Goal: Task Accomplishment & Management: Use online tool/utility

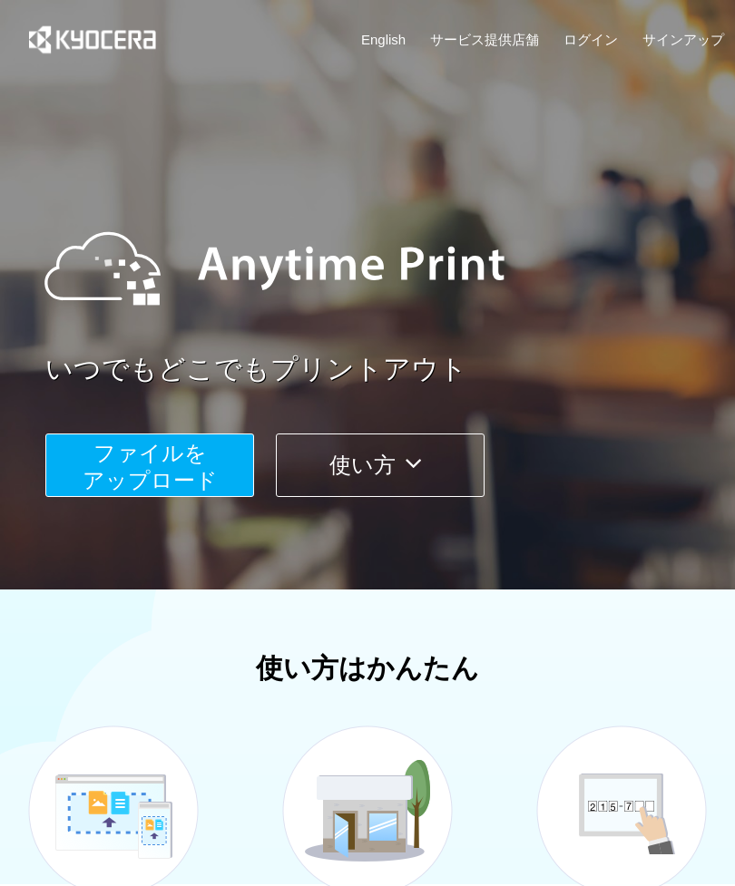
click at [194, 477] on span "ファイルを ​​アップロード" at bounding box center [150, 467] width 135 height 52
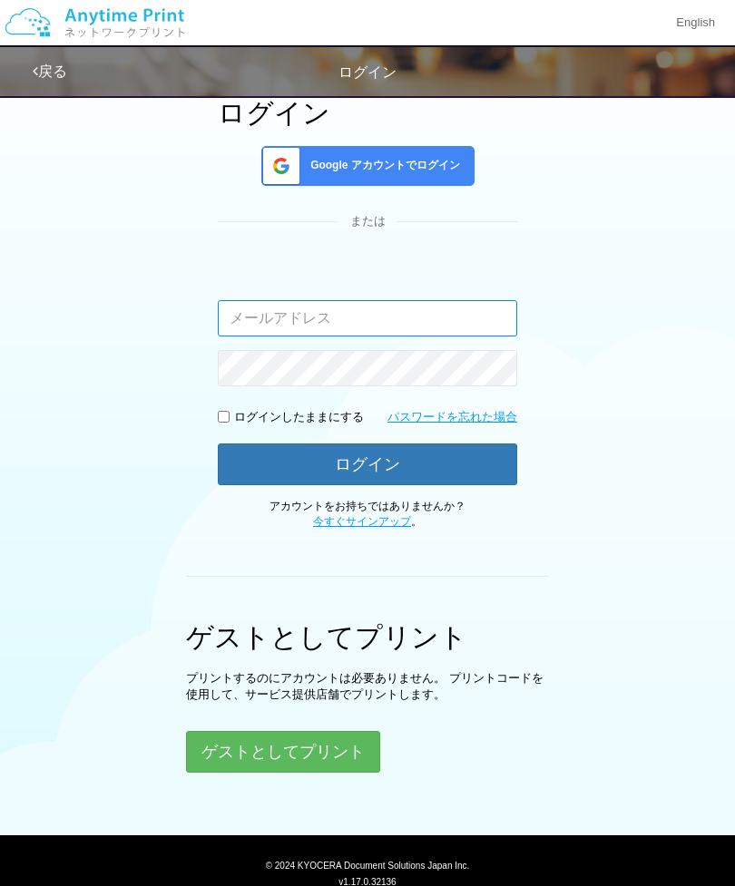
scroll to position [132, 0]
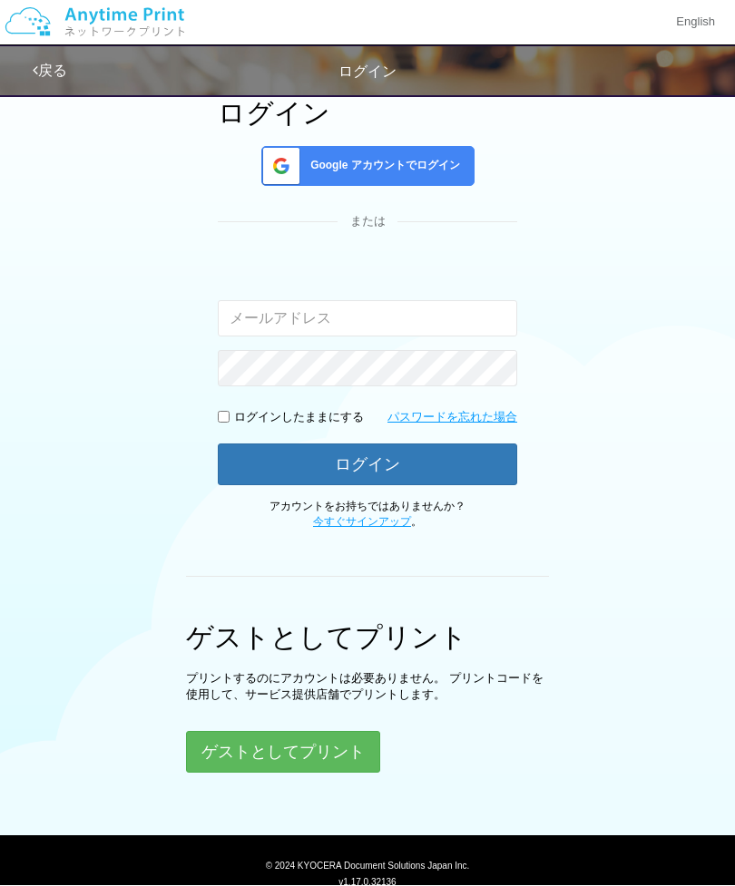
click at [313, 738] on button "ゲストとしてプリント" at bounding box center [283, 753] width 194 height 42
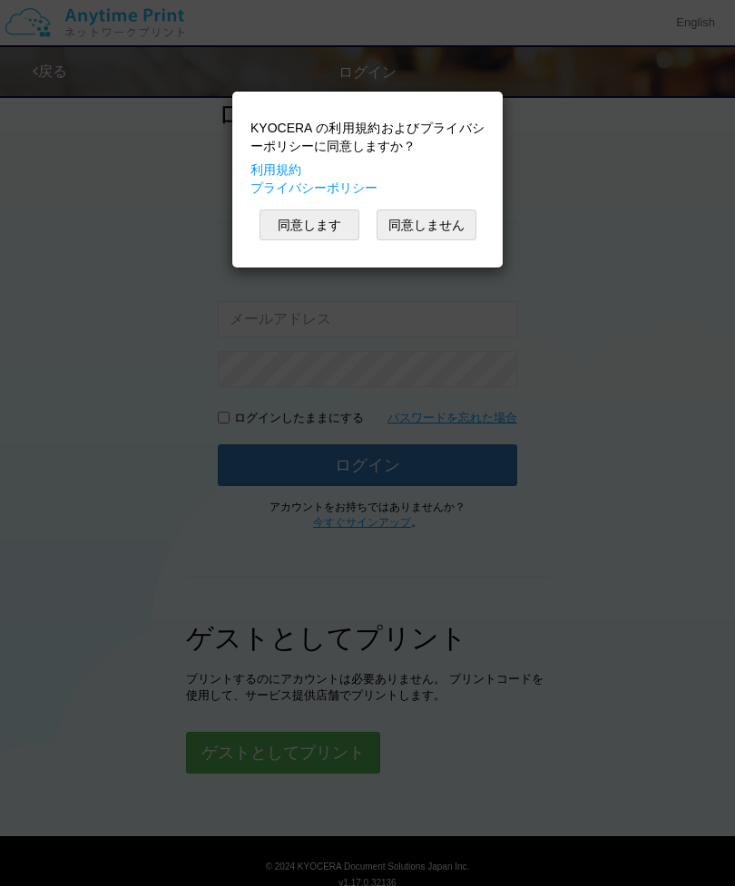
click at [325, 211] on button "同意します" at bounding box center [309, 225] width 100 height 31
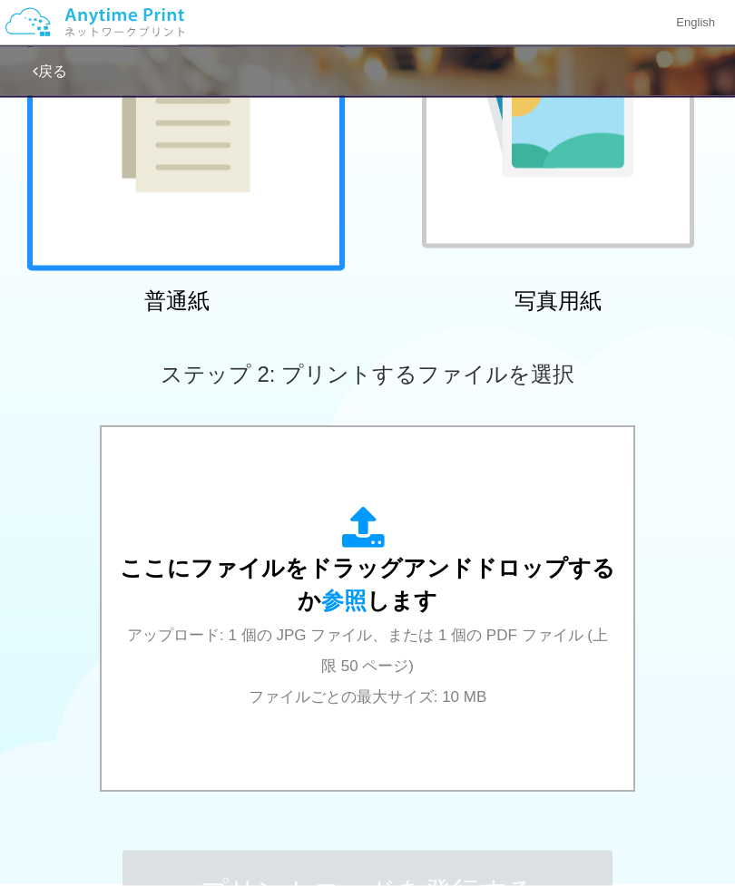
scroll to position [263, 0]
click at [367, 571] on span "ここにファイルをドラッグアンドドロップするか 参照 します" at bounding box center [367, 584] width 495 height 58
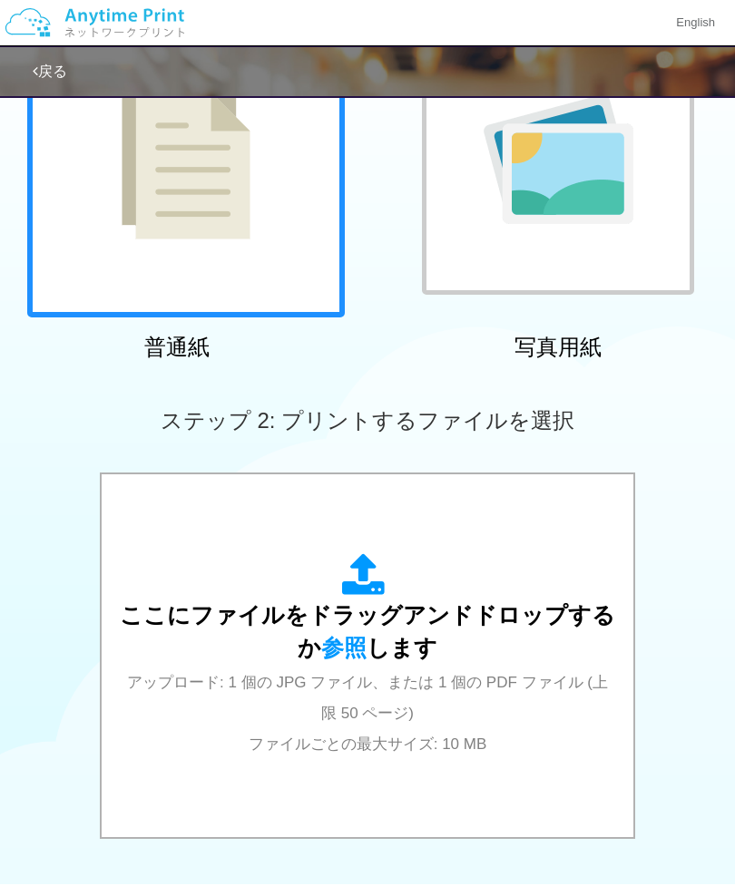
click at [391, 683] on span "アップロード: 1 個の JPG ファイル、または 1 個の PDF ファイル (上限 50 ページ) ファイルごとの最大サイズ: 10 MB" at bounding box center [367, 714] width 481 height 80
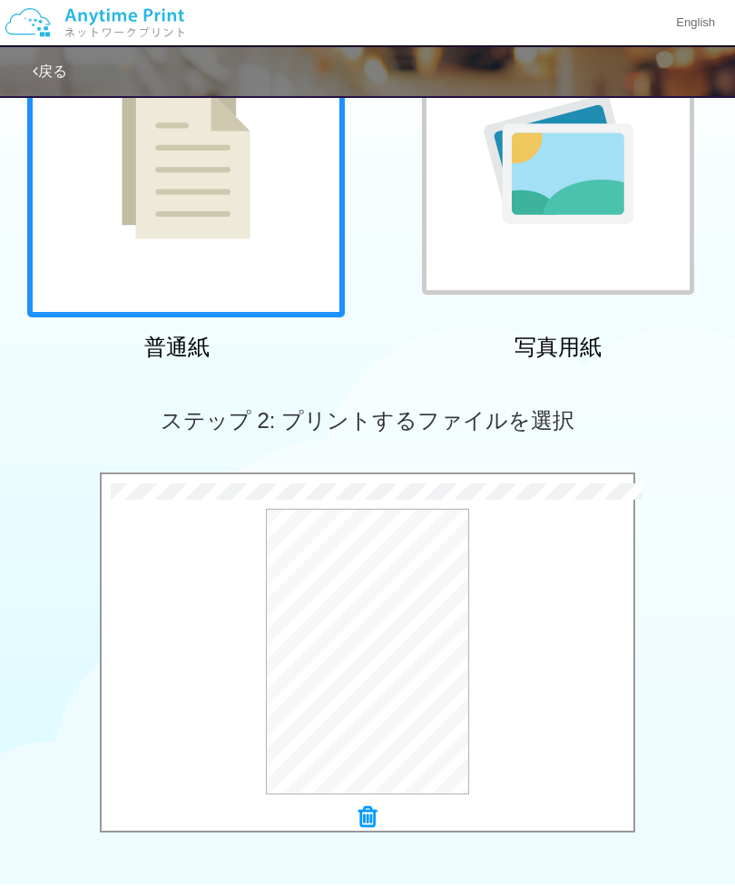
click at [0, 0] on button "プレビュー" at bounding box center [0, 0] width 0 height 0
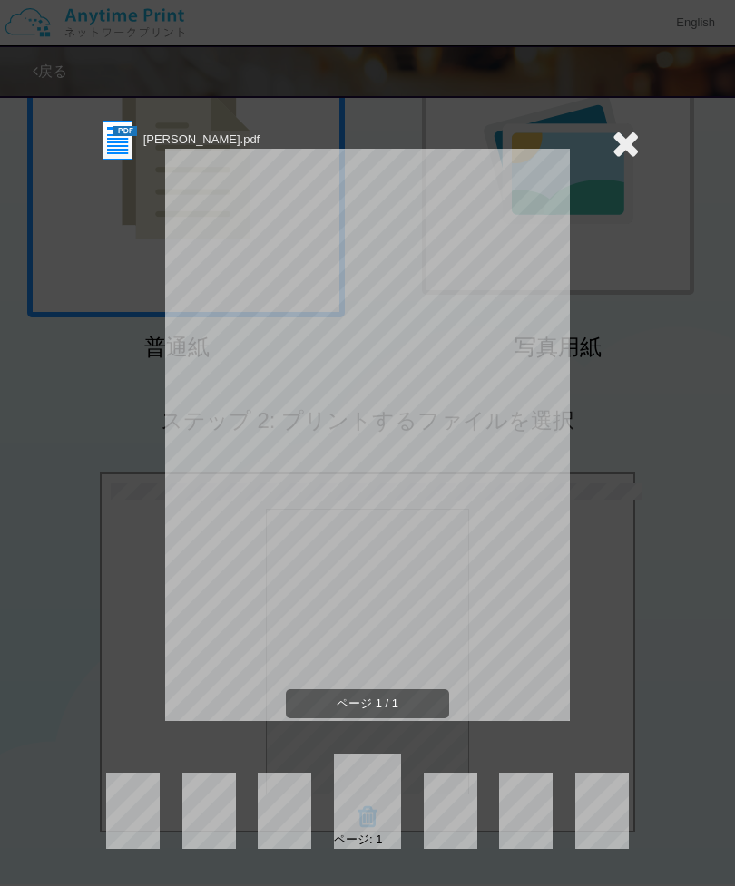
click at [629, 155] on icon at bounding box center [626, 143] width 28 height 36
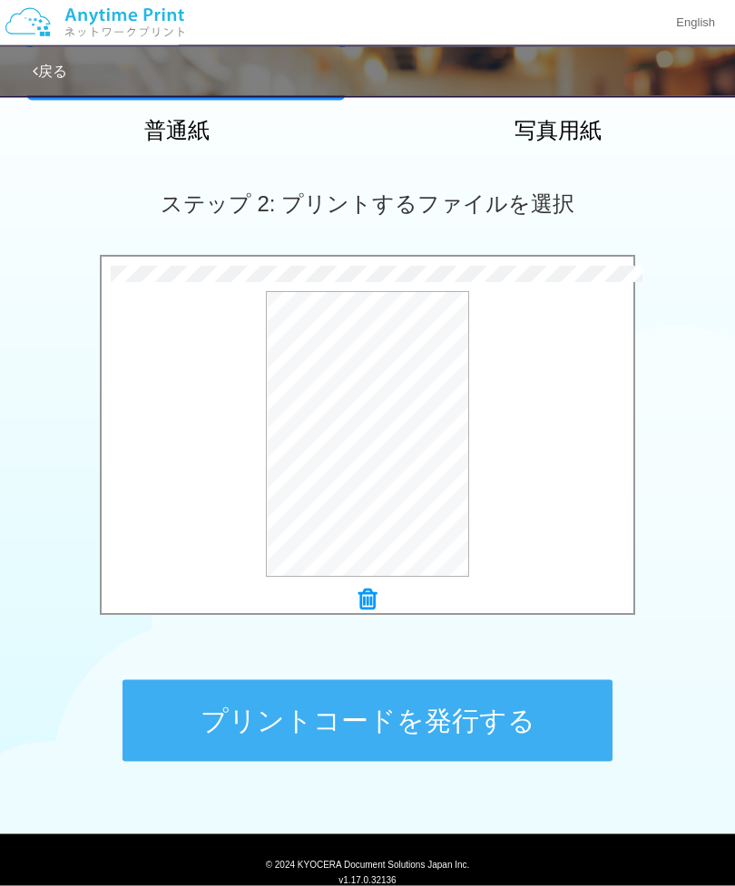
scroll to position [433, 0]
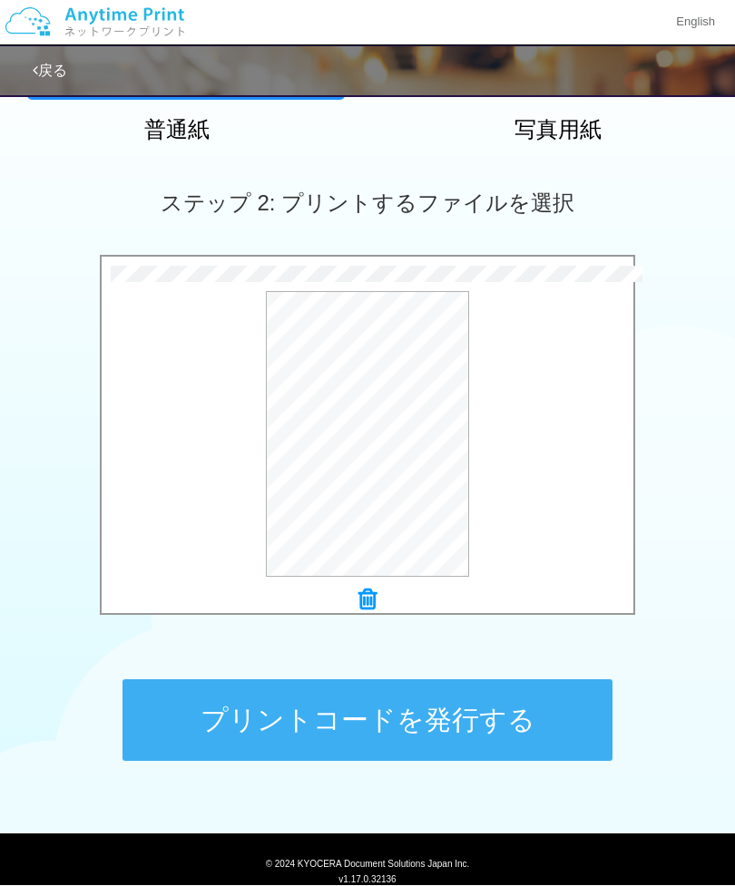
click at [0, 0] on button "プレビュー" at bounding box center [0, 0] width 0 height 0
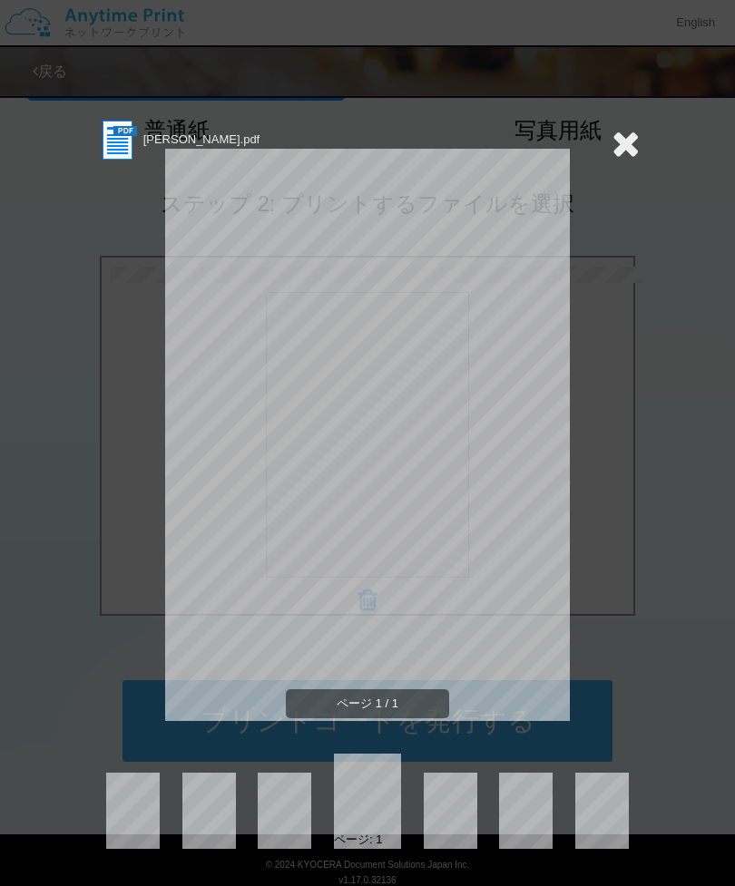
click at [627, 139] on icon at bounding box center [626, 143] width 28 height 36
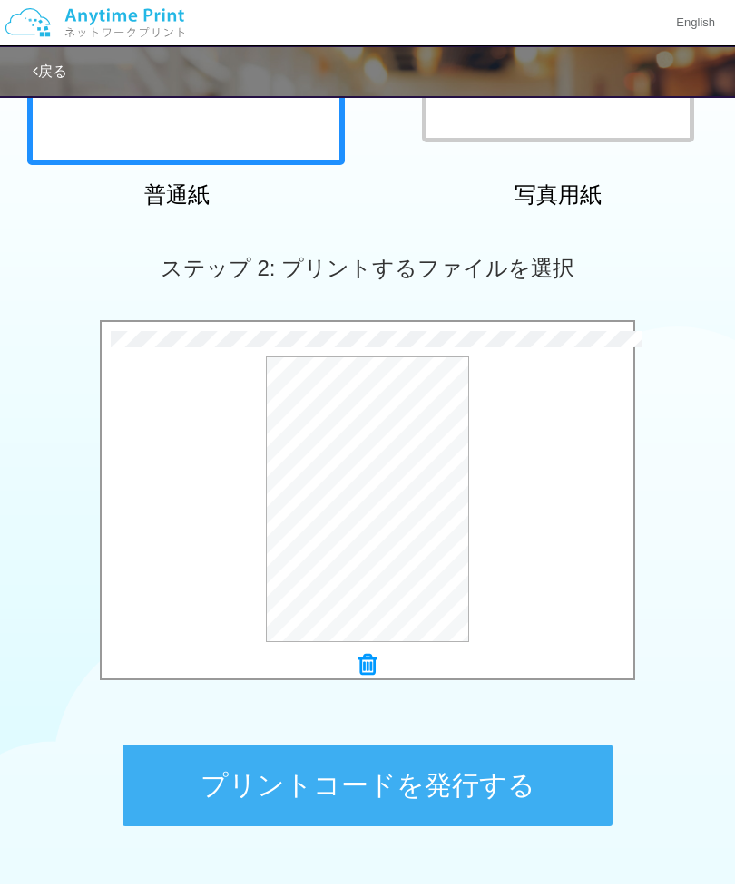
scroll to position [367, 0]
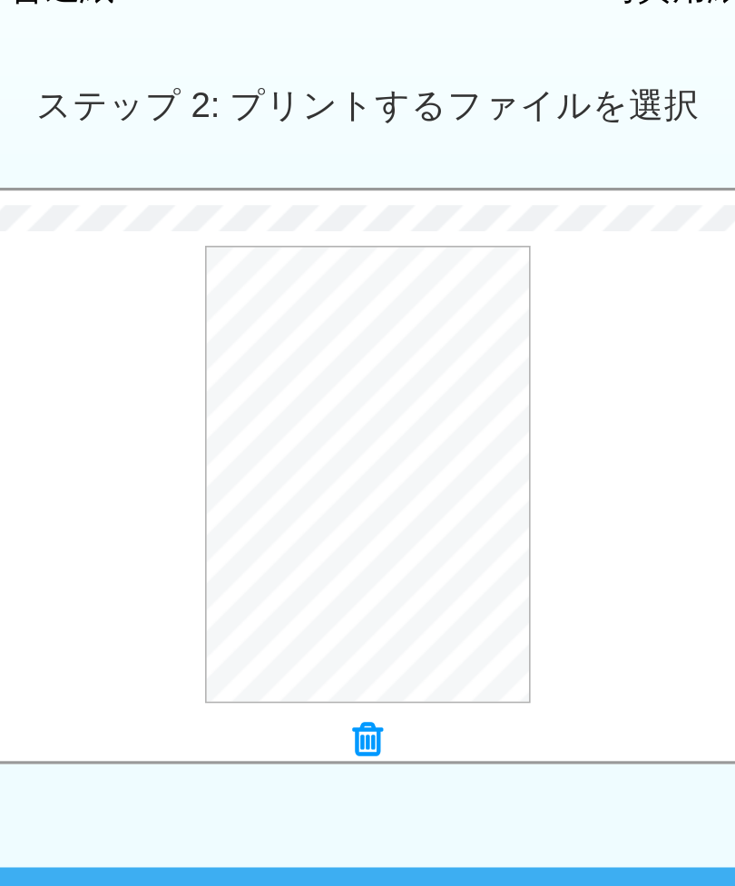
click at [396, 358] on div "プレビュー" at bounding box center [368, 501] width 532 height 286
click at [296, 747] on button "プリントコードを発行する" at bounding box center [367, 788] width 490 height 82
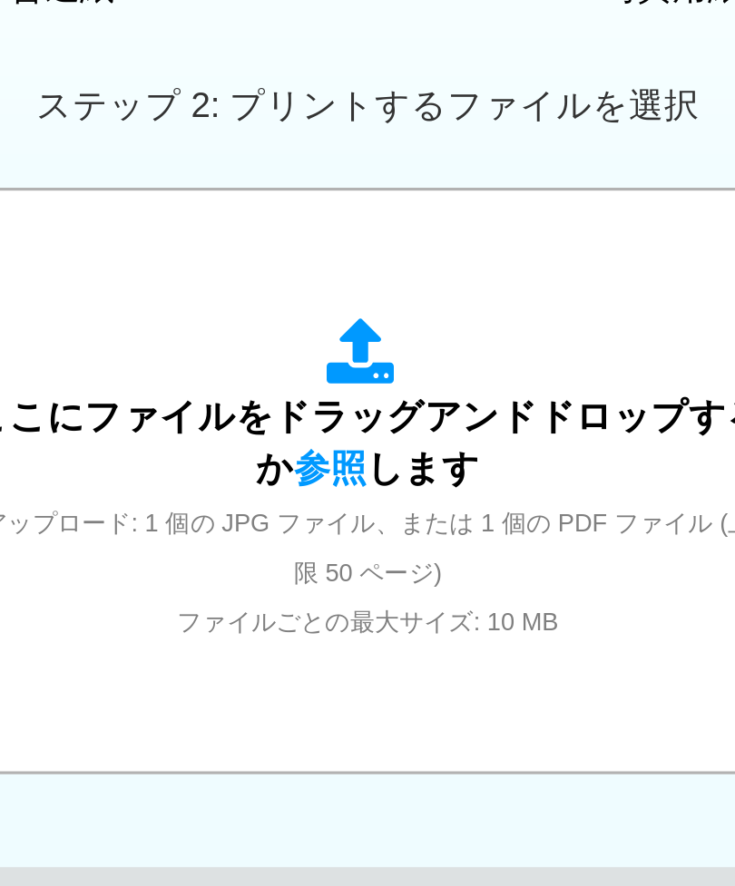
scroll to position [0, 0]
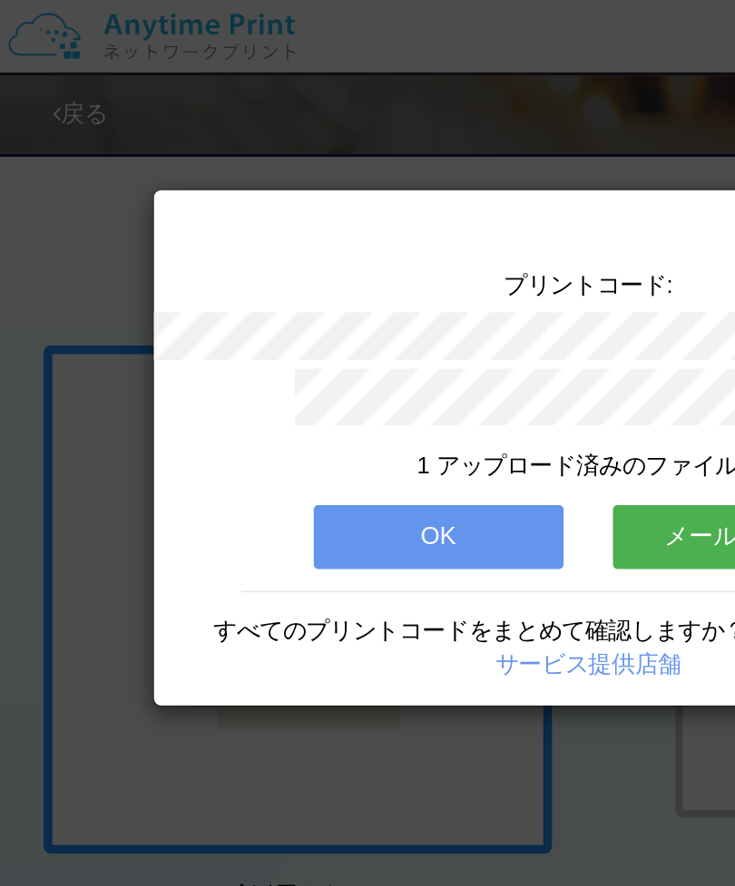
click at [290, 317] on button "OK" at bounding box center [274, 336] width 156 height 40
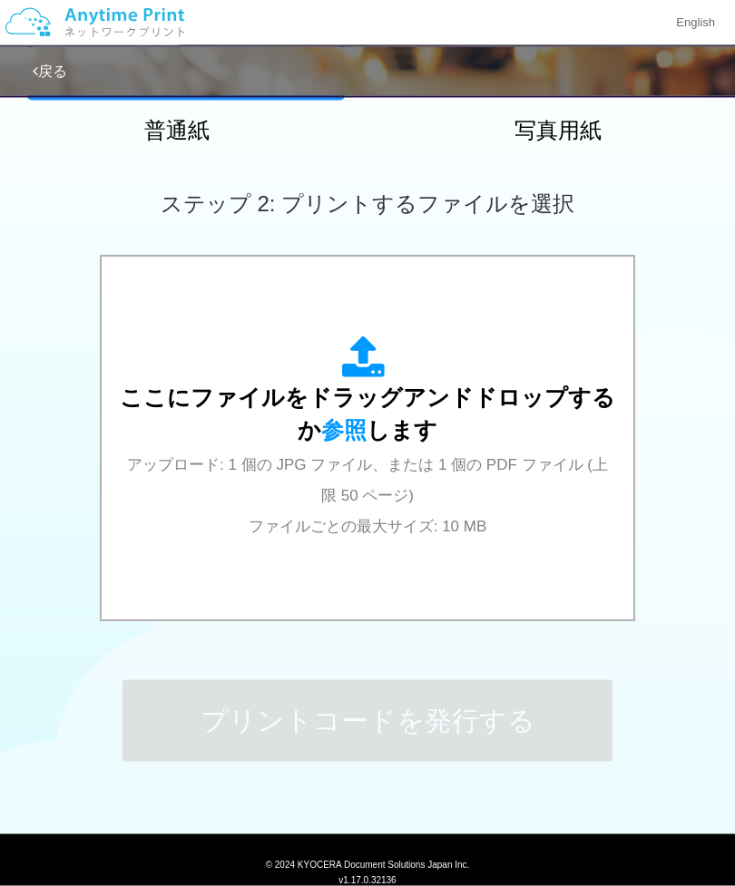
scroll to position [433, 0]
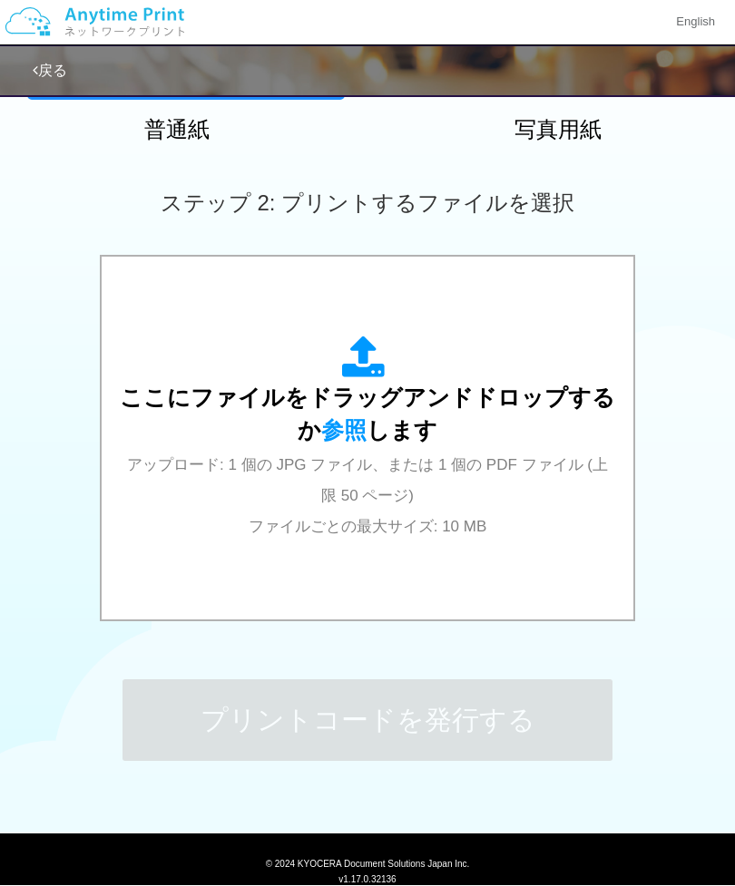
click at [408, 454] on div "ここにファイルをドラッグアンドドロップするか 参照 します アップロード: 1 個の JPG ファイル、または 1 個の PDF ファイル (上限 50 ペー…" at bounding box center [367, 439] width 495 height 205
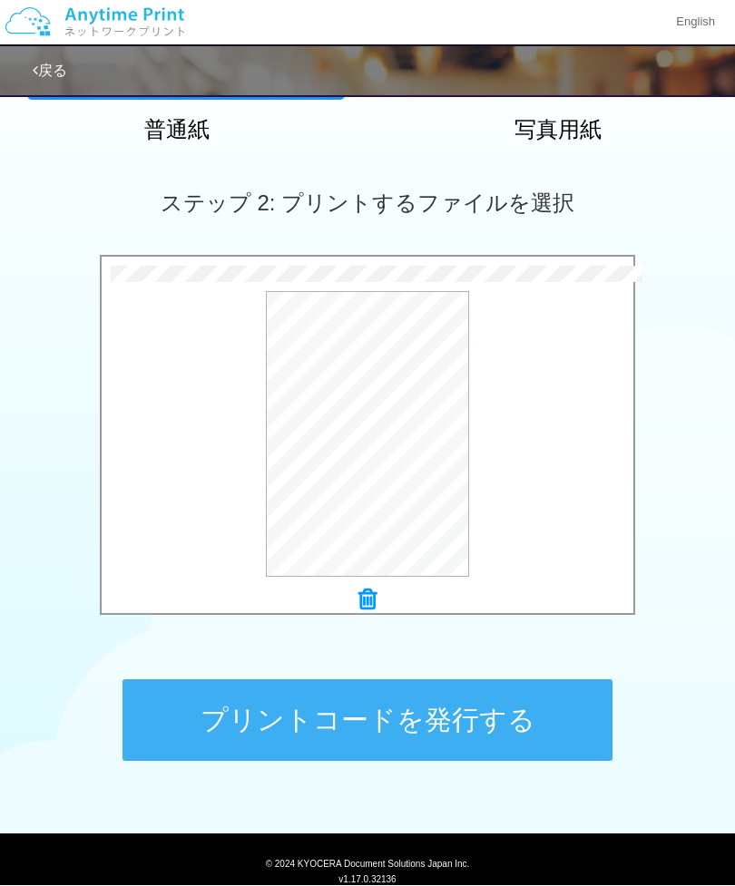
click at [411, 716] on button "プリントコードを発行する" at bounding box center [367, 721] width 490 height 82
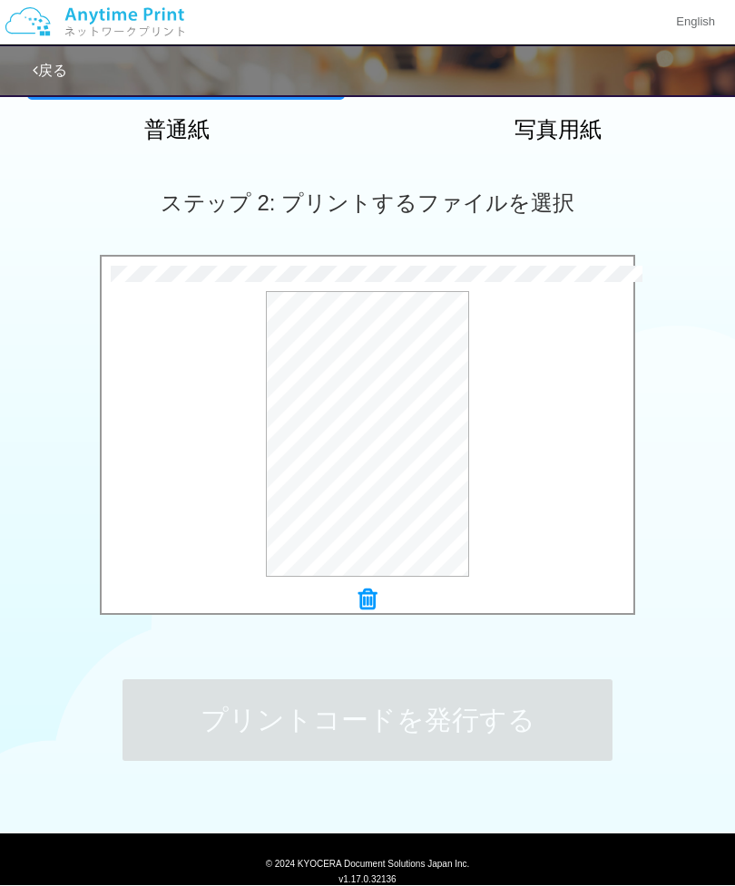
scroll to position [0, 0]
